Goal: Find specific page/section: Find specific page/section

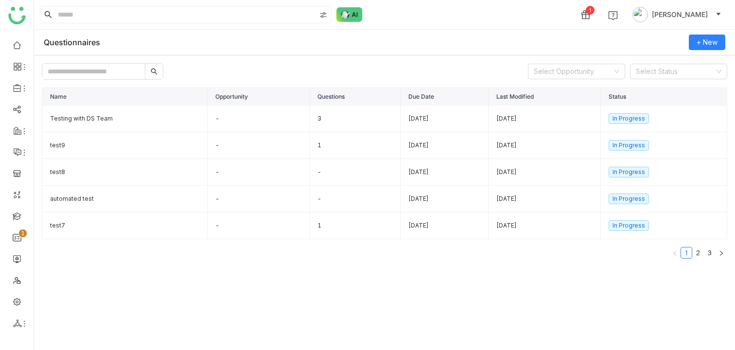
click at [432, 20] on div "1 karthick Linganathan" at bounding box center [384, 14] width 701 height 29
click at [176, 124] on td "Testing with DS Team" at bounding box center [124, 118] width 165 height 27
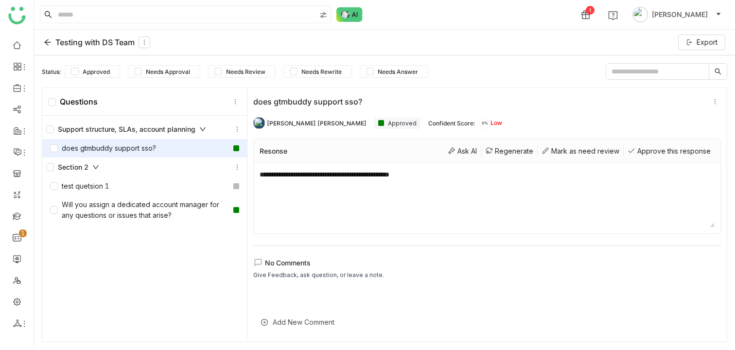
click at [53, 41] on div "Testing with DS Team" at bounding box center [97, 42] width 106 height 12
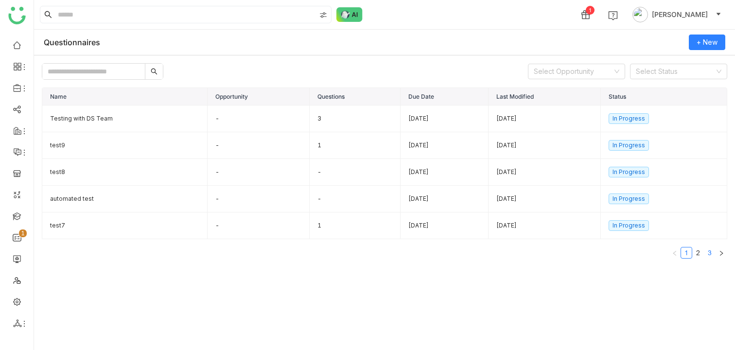
click at [714, 256] on link "3" at bounding box center [709, 252] width 11 height 11
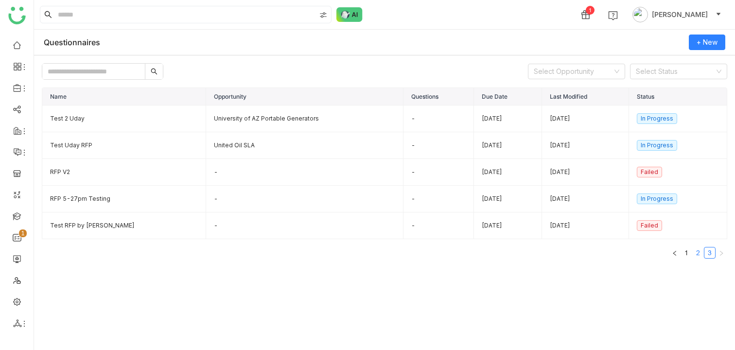
click at [697, 250] on link "2" at bounding box center [698, 252] width 11 height 11
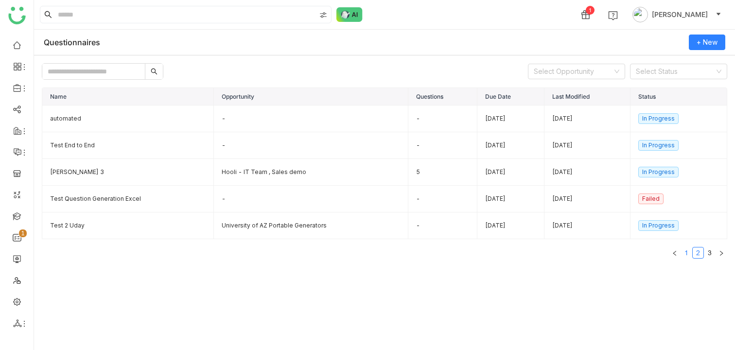
click at [687, 252] on link "1" at bounding box center [686, 252] width 11 height 11
